Goal: Task Accomplishment & Management: Manage account settings

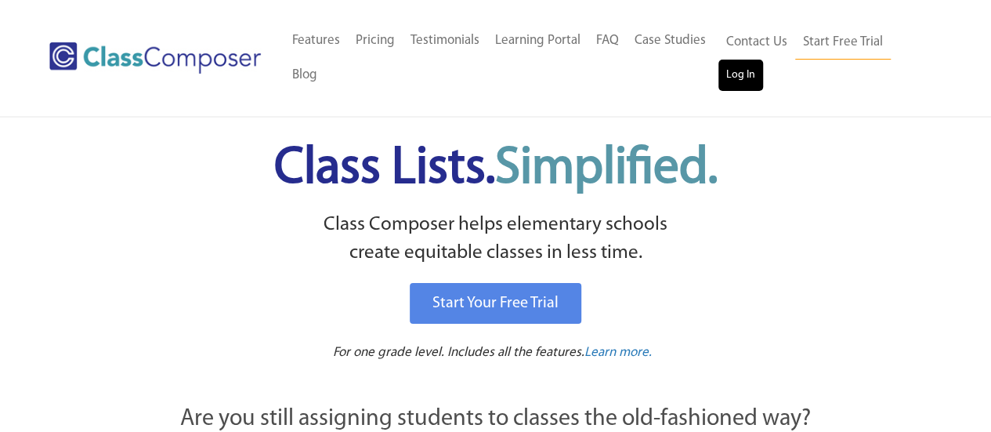
click at [731, 67] on link "Log In" at bounding box center [740, 75] width 45 height 31
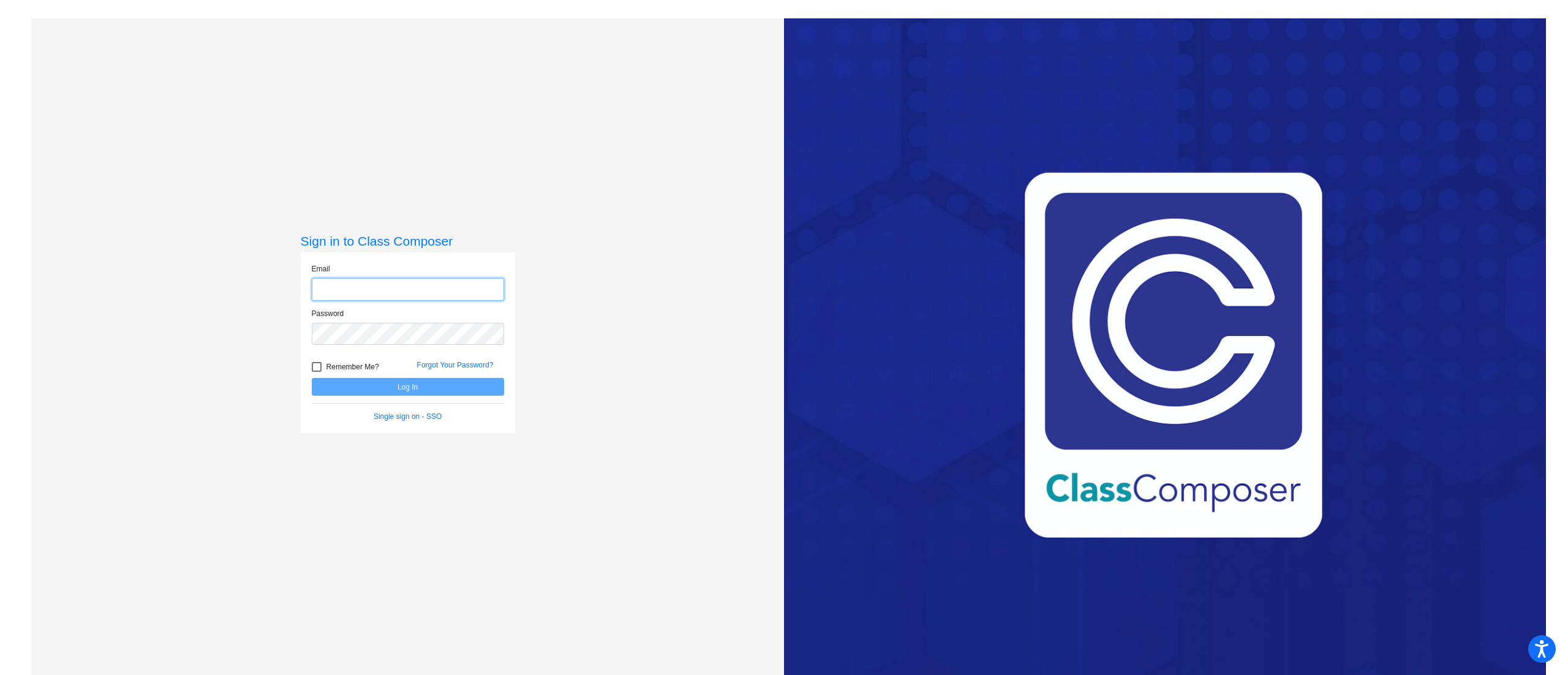
type input "shannon.white@monroe.k12.nj.us"
click at [578, 269] on div "Sign in to Class Composer Email shannon.white@monroe.k12.nj.us Password Remembe…" at bounding box center [407, 355] width 753 height 675
click at [382, 391] on button "Log In" at bounding box center [408, 386] width 192 height 18
